Goal: Find specific page/section: Find specific page/section

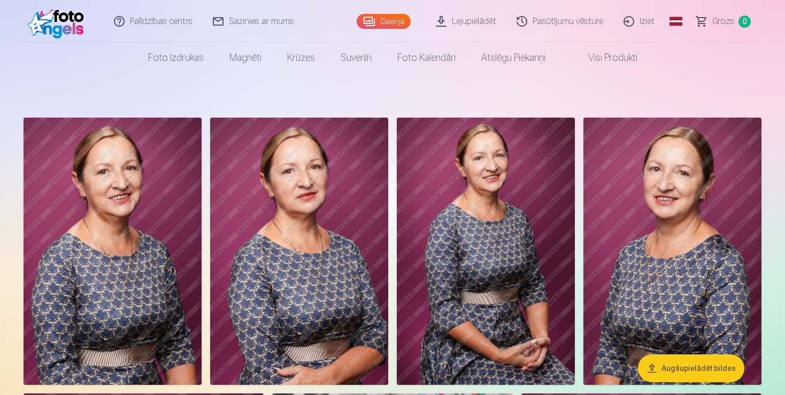
click at [386, 21] on link "Galerija" at bounding box center [384, 21] width 54 height 15
click at [565, 22] on link "Pasūtījumu vēsture" at bounding box center [560, 21] width 107 height 43
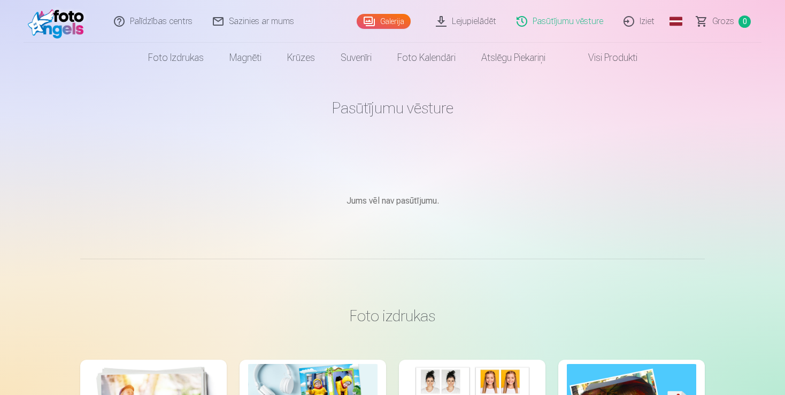
click at [379, 16] on link "Galerija" at bounding box center [384, 21] width 54 height 15
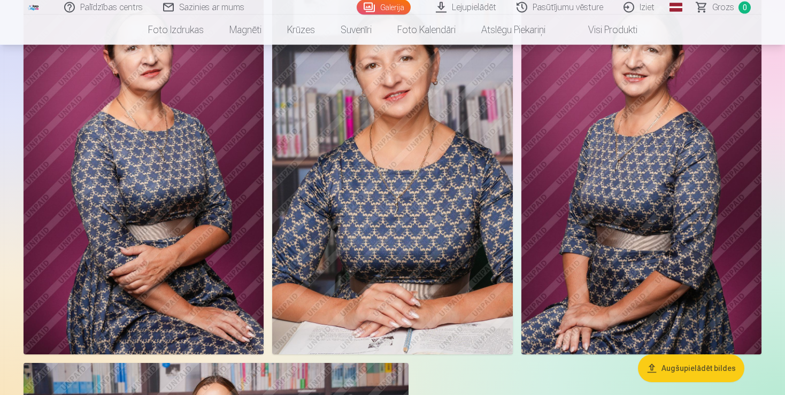
scroll to position [395, 0]
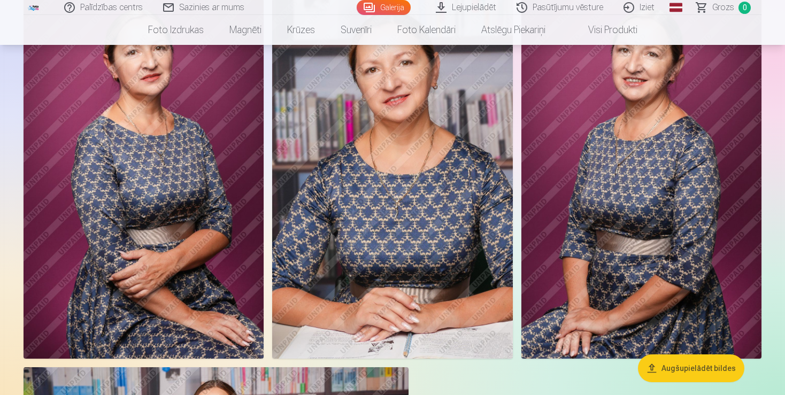
click at [441, 142] on img at bounding box center [392, 178] width 240 height 360
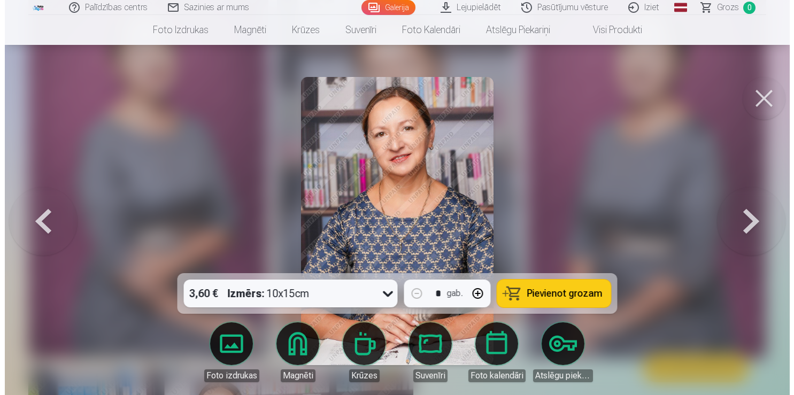
scroll to position [398, 0]
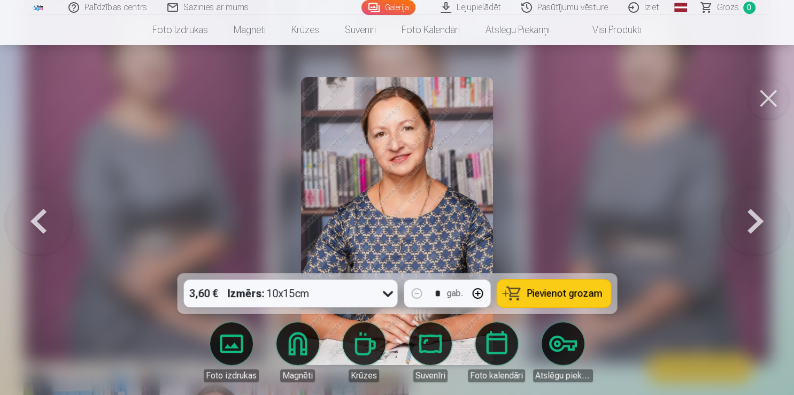
click at [746, 221] on button at bounding box center [755, 221] width 68 height 83
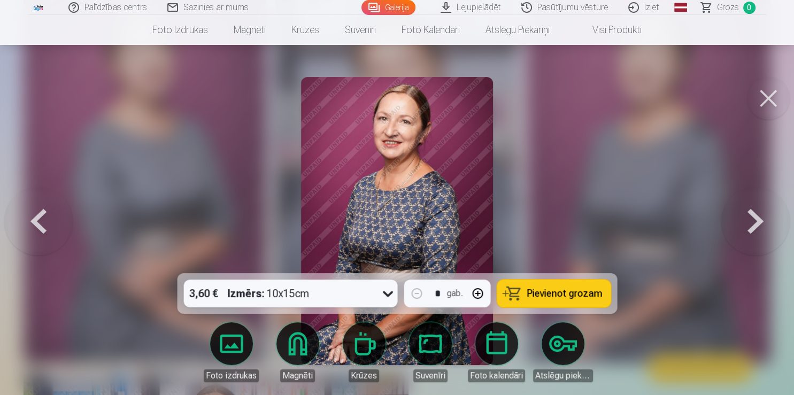
click at [39, 221] on button at bounding box center [38, 221] width 68 height 83
